Goal: Register for event/course

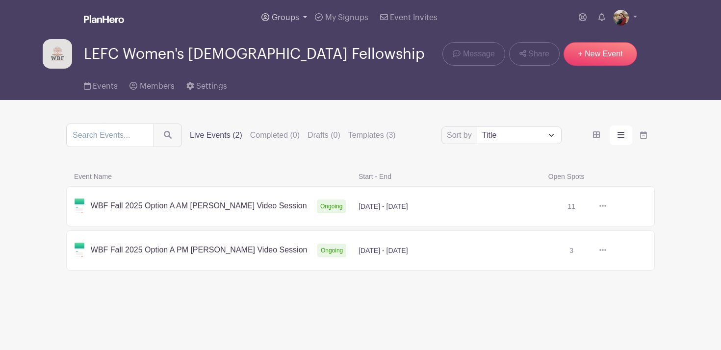
click at [298, 14] on span "Groups" at bounding box center [285, 18] width 27 height 8
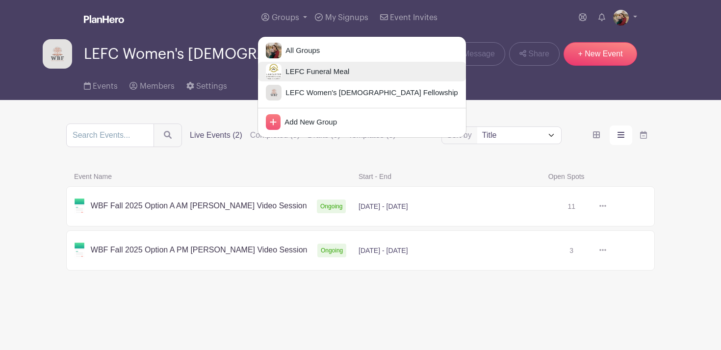
click at [326, 71] on span "LEFC Funeral Meal" at bounding box center [316, 71] width 68 height 11
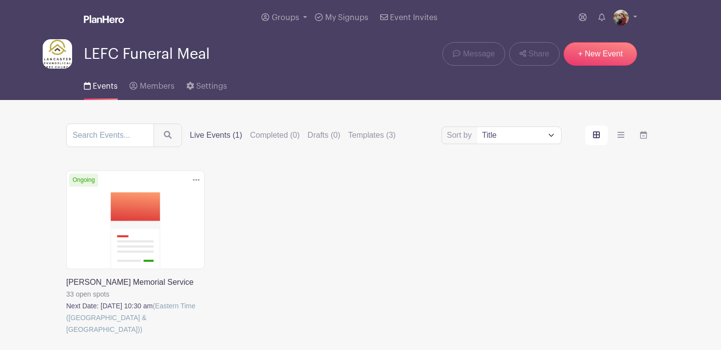
click at [66, 336] on link at bounding box center [66, 336] width 0 height 0
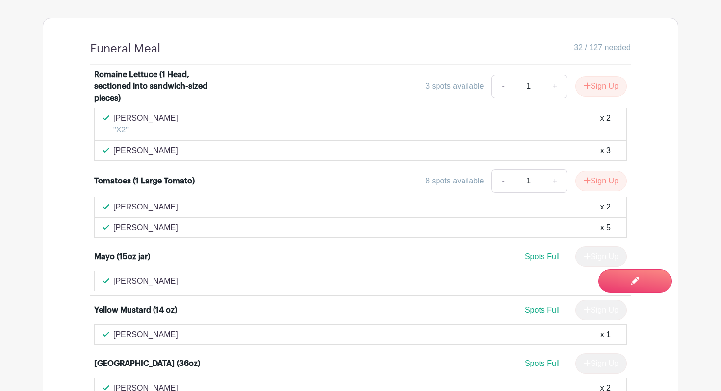
scroll to position [753, 0]
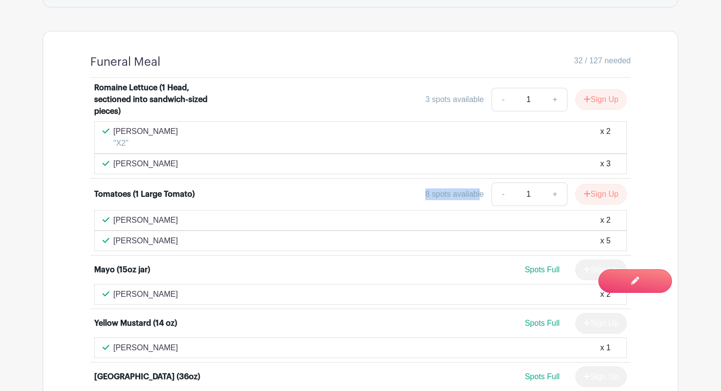
drag, startPoint x: 419, startPoint y: 196, endPoint x: 477, endPoint y: 197, distance: 58.4
click at [477, 197] on div "8 spots available - 1 + Sign Up" at bounding box center [428, 195] width 400 height 24
click at [367, 187] on div "8 spots available - 1 + Sign Up" at bounding box center [428, 195] width 400 height 24
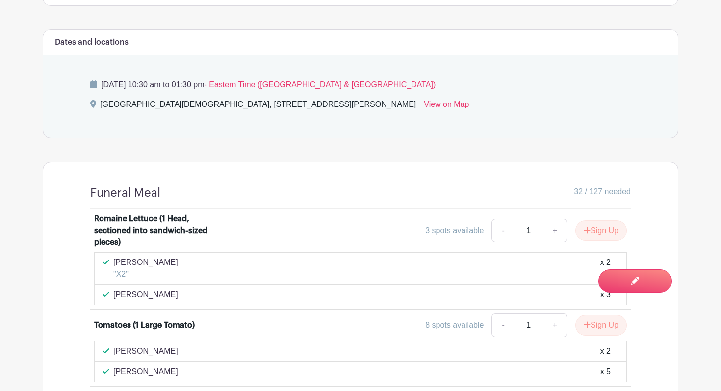
scroll to position [728, 0]
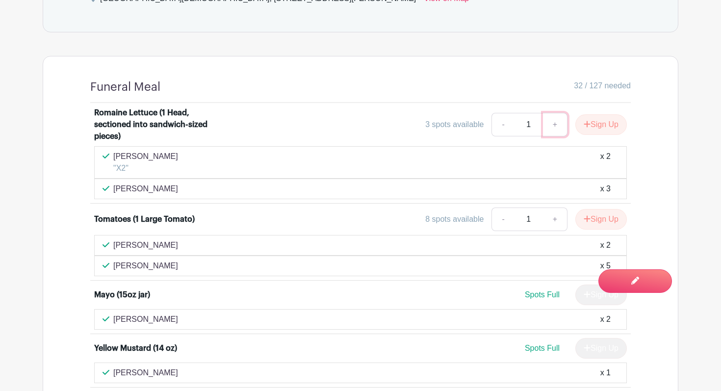
click at [557, 125] on link "+" at bounding box center [555, 125] width 25 height 24
click at [501, 124] on link "-" at bounding box center [503, 125] width 23 height 24
click at [555, 125] on link "+" at bounding box center [555, 125] width 25 height 24
type input "3"
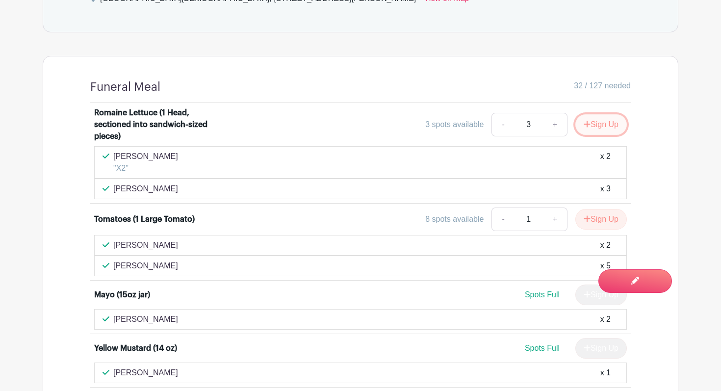
click at [589, 126] on button "Sign Up" at bounding box center [602, 124] width 52 height 21
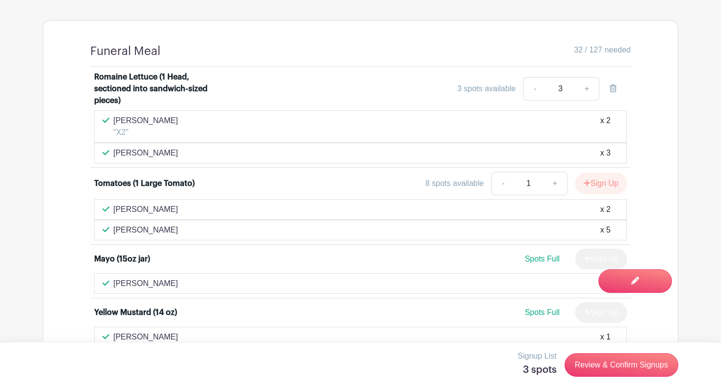
scroll to position [769, 0]
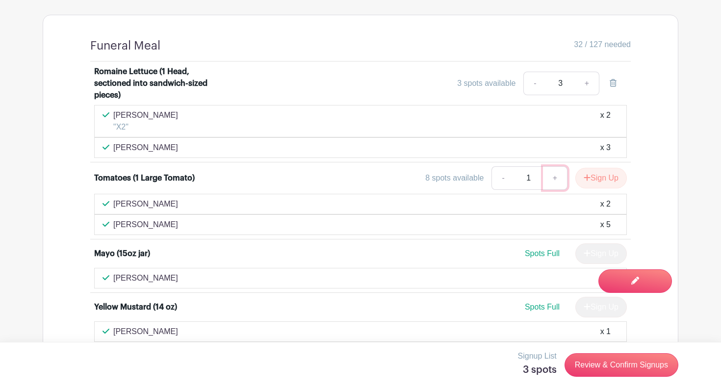
click at [557, 180] on link "+" at bounding box center [555, 178] width 25 height 24
click at [559, 180] on link "+" at bounding box center [555, 178] width 25 height 24
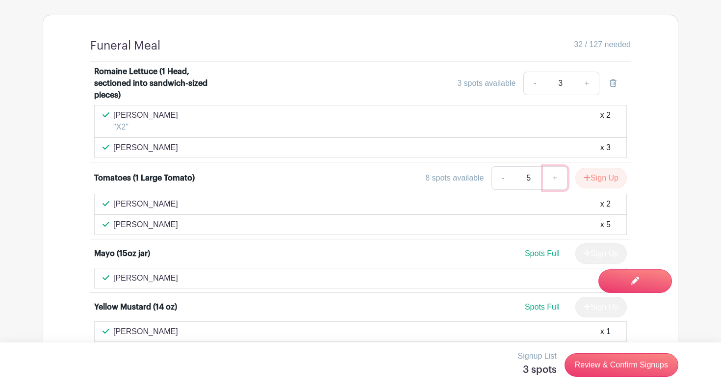
type input "6"
click at [599, 181] on button "Sign Up" at bounding box center [602, 178] width 52 height 21
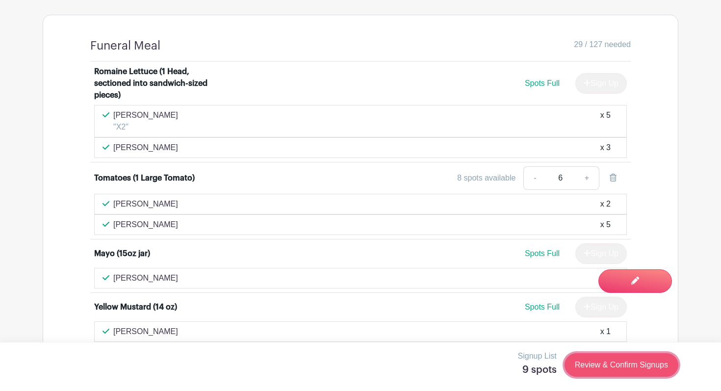
click at [638, 350] on link "Review & Confirm Signups" at bounding box center [622, 365] width 114 height 24
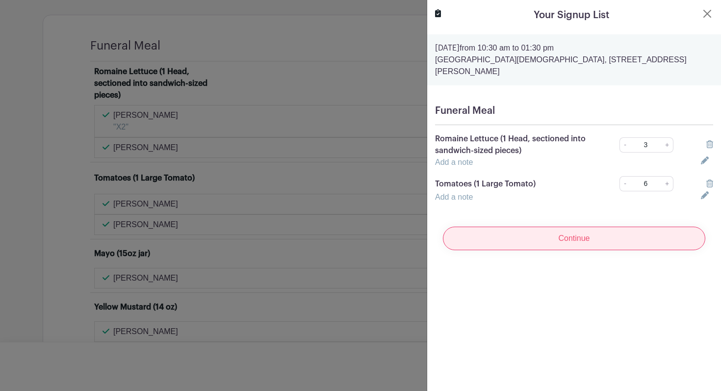
click at [560, 227] on input "Continue" at bounding box center [574, 239] width 263 height 24
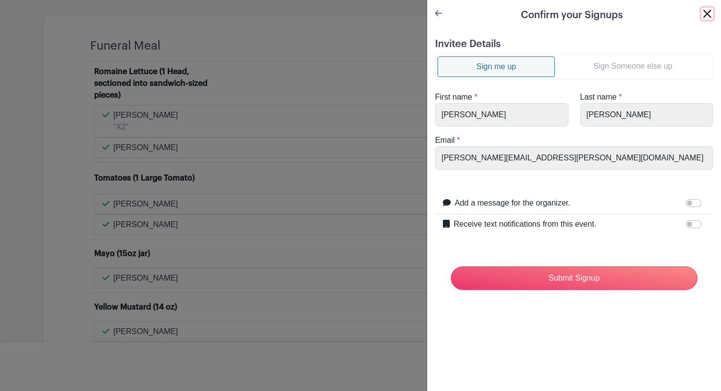
click at [704, 14] on button "Close" at bounding box center [708, 14] width 12 height 12
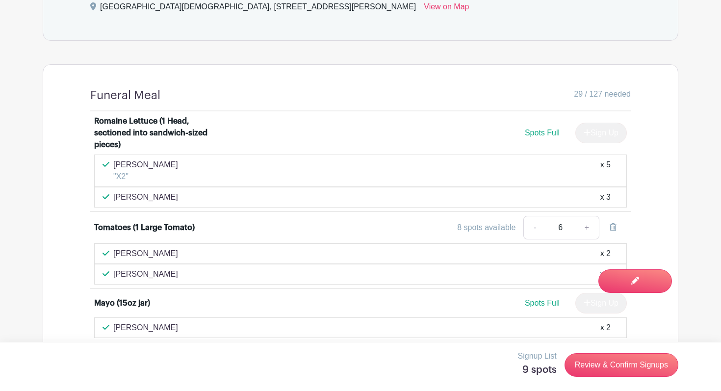
scroll to position [758, 0]
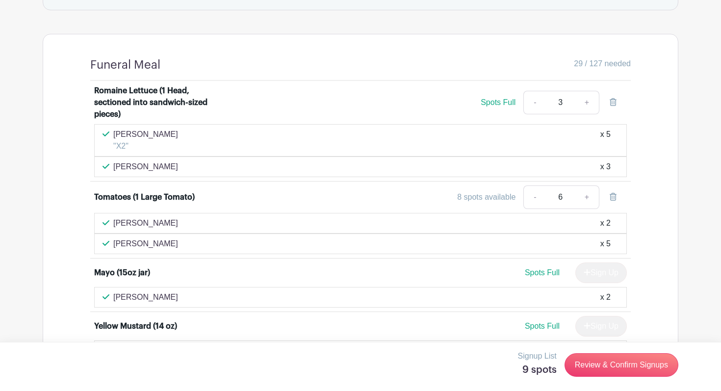
scroll to position [687, 0]
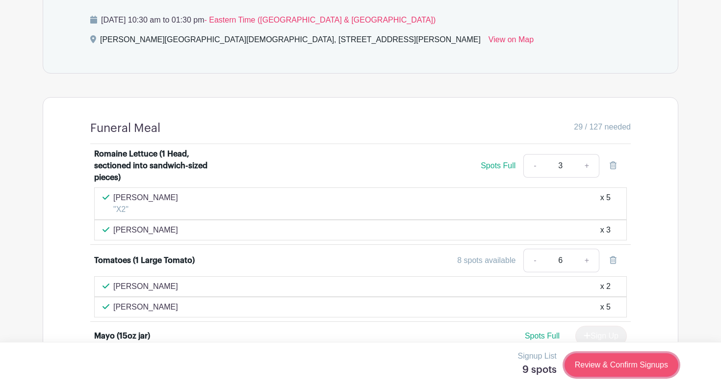
click at [604, 370] on link "Review & Confirm Signups" at bounding box center [622, 365] width 114 height 24
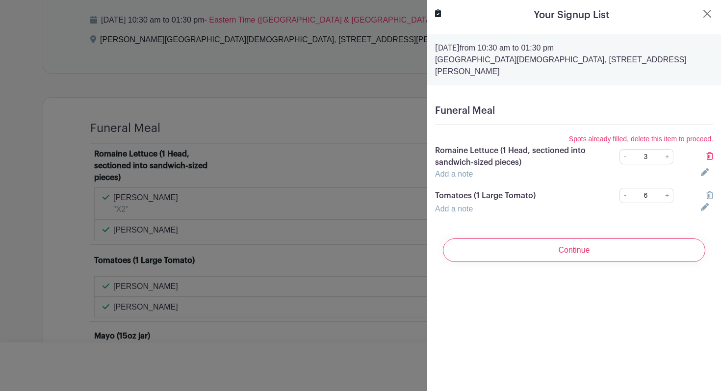
click at [712, 152] on icon at bounding box center [710, 156] width 7 height 8
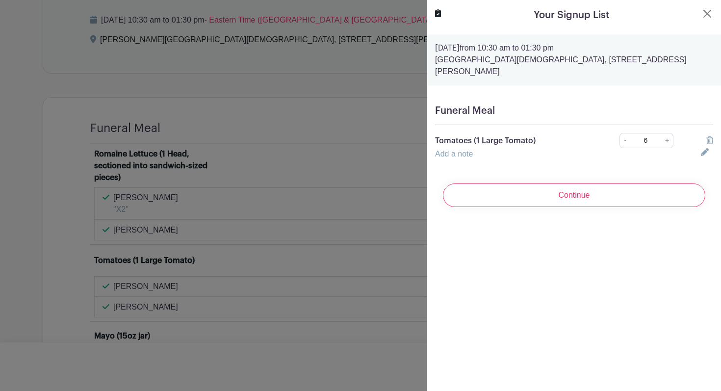
click at [711, 136] on icon at bounding box center [710, 140] width 7 height 8
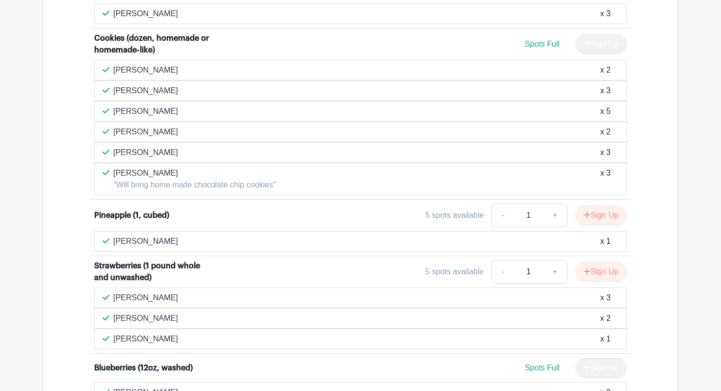
scroll to position [1762, 0]
